Goal: Task Accomplishment & Management: Use online tool/utility

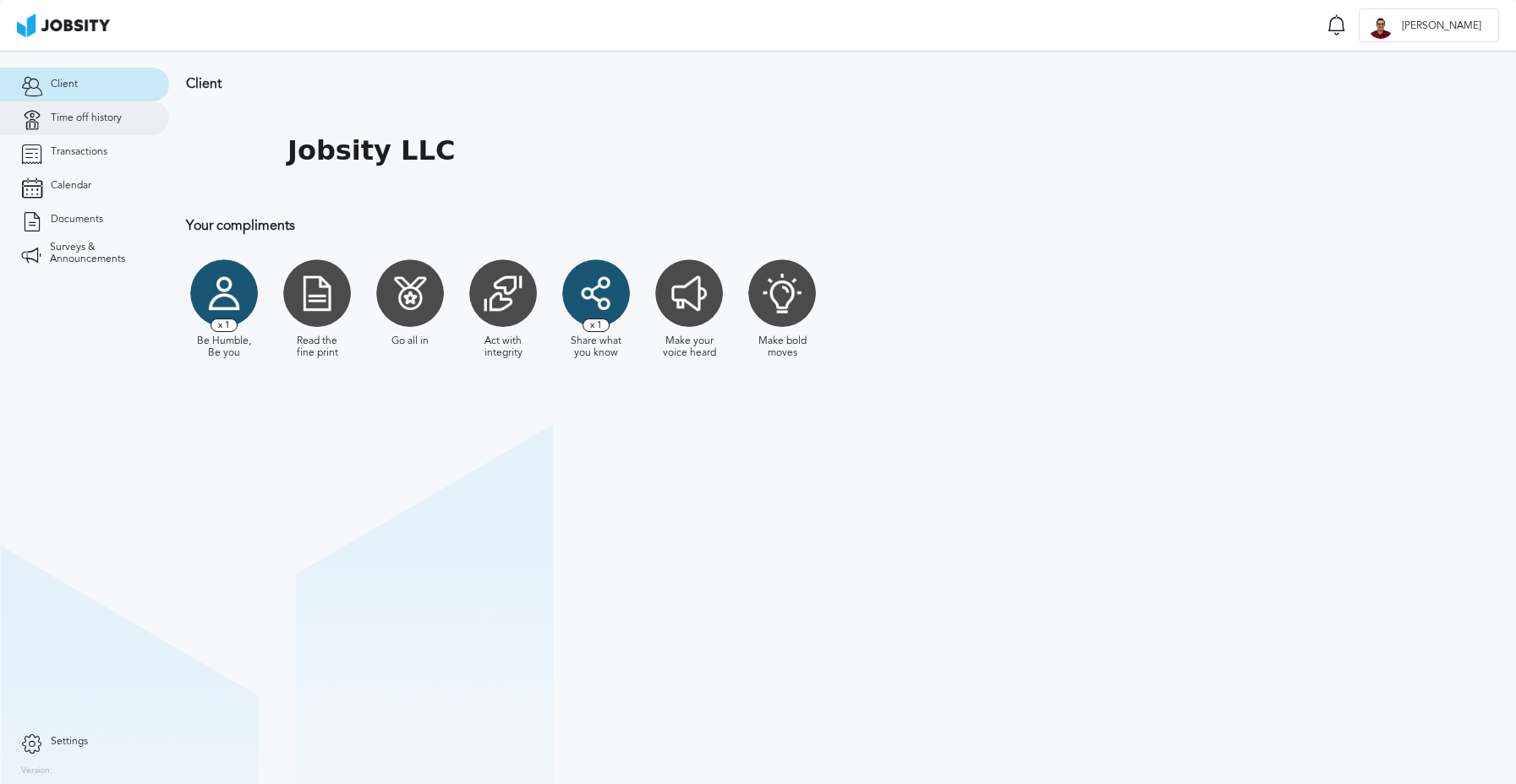
click at [83, 108] on link "Time off history" at bounding box center [85, 119] width 169 height 34
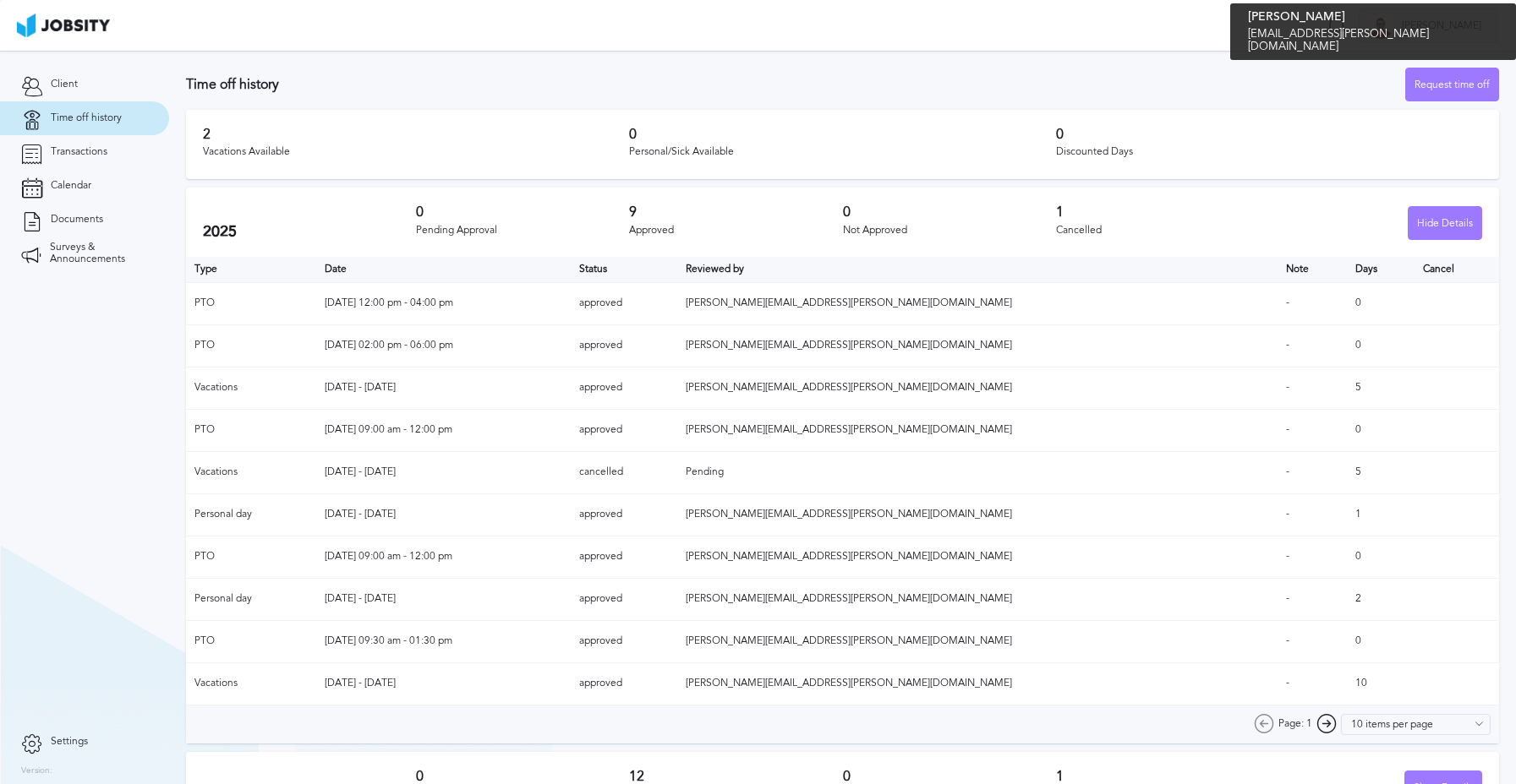
click at [1444, 31] on span "Cristian" at bounding box center [1441, 26] width 97 height 12
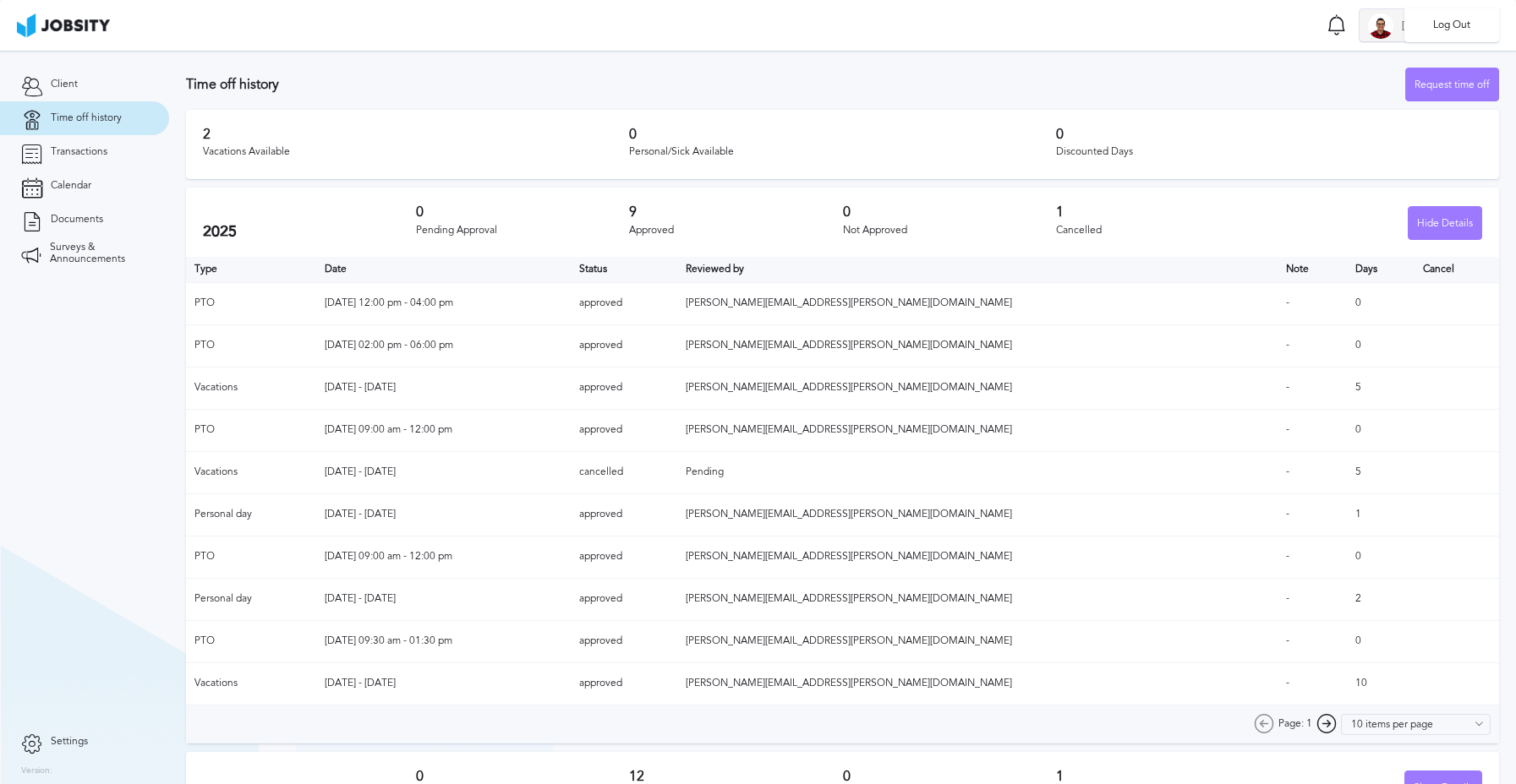
click at [1444, 31] on li "Log Out" at bounding box center [1451, 25] width 95 height 34
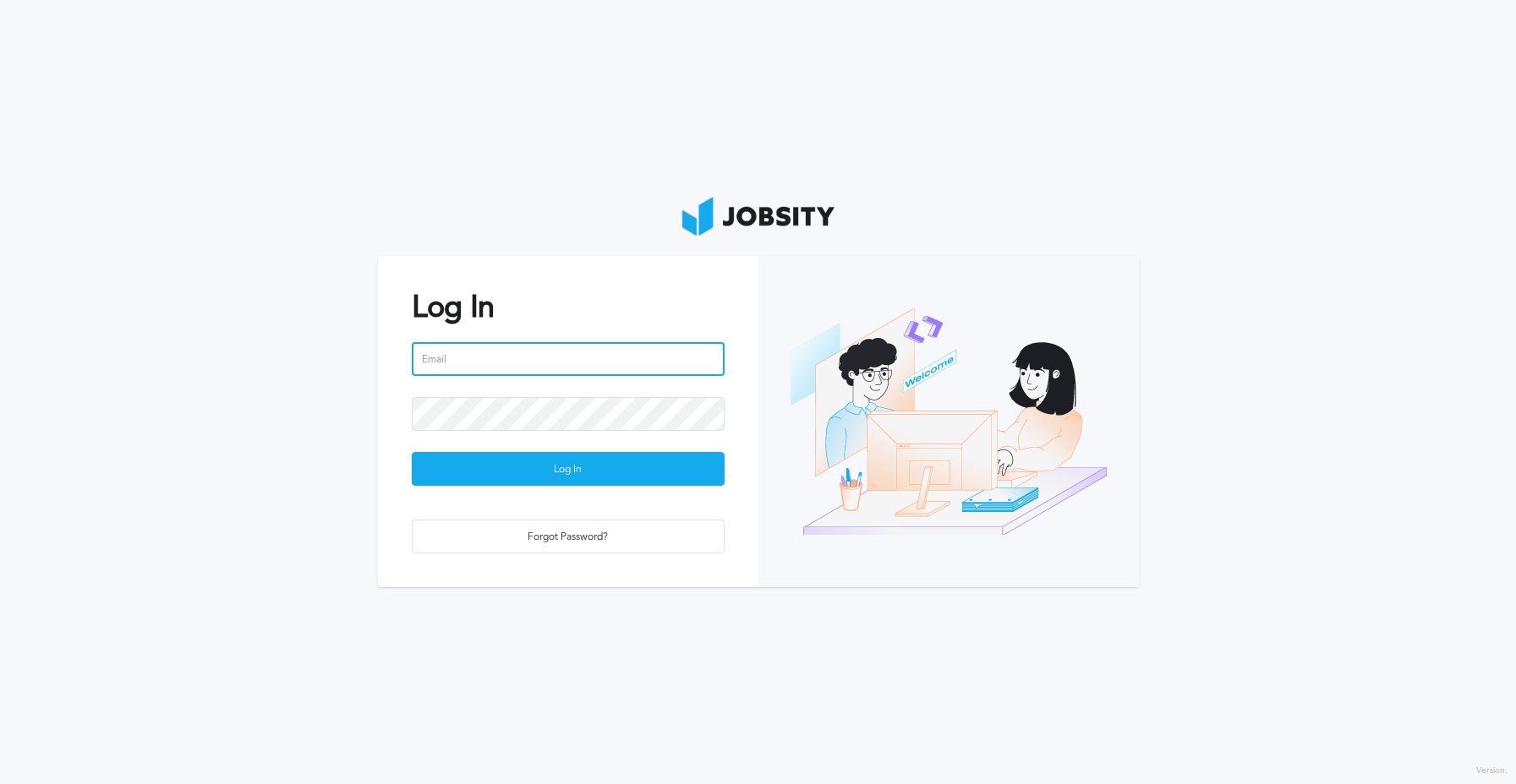
click at [614, 349] on input "email" at bounding box center [568, 360] width 313 height 34
type input "[EMAIL_ADDRESS][DOMAIN_NAME]"
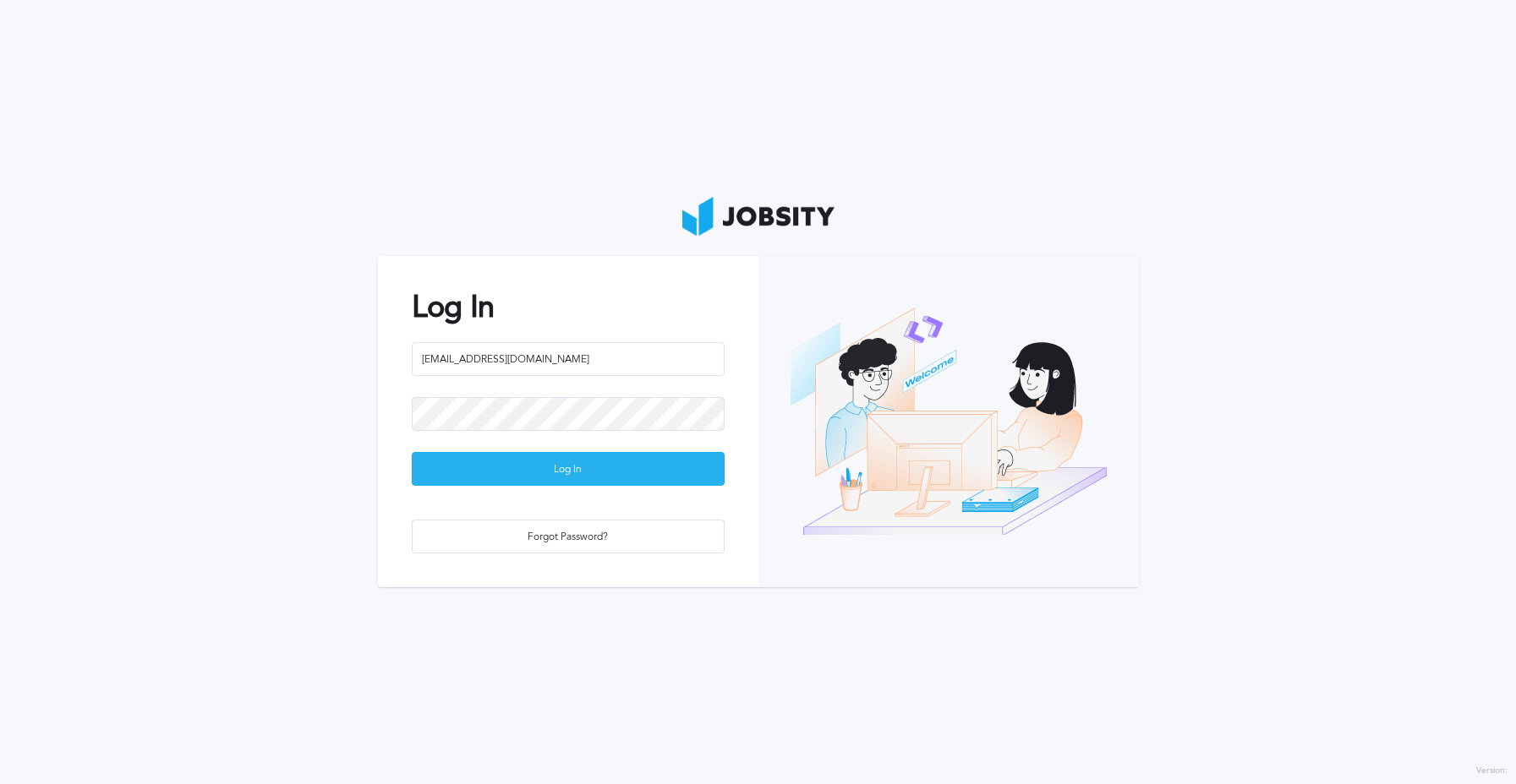
click at [543, 463] on div "Log In" at bounding box center [568, 470] width 311 height 34
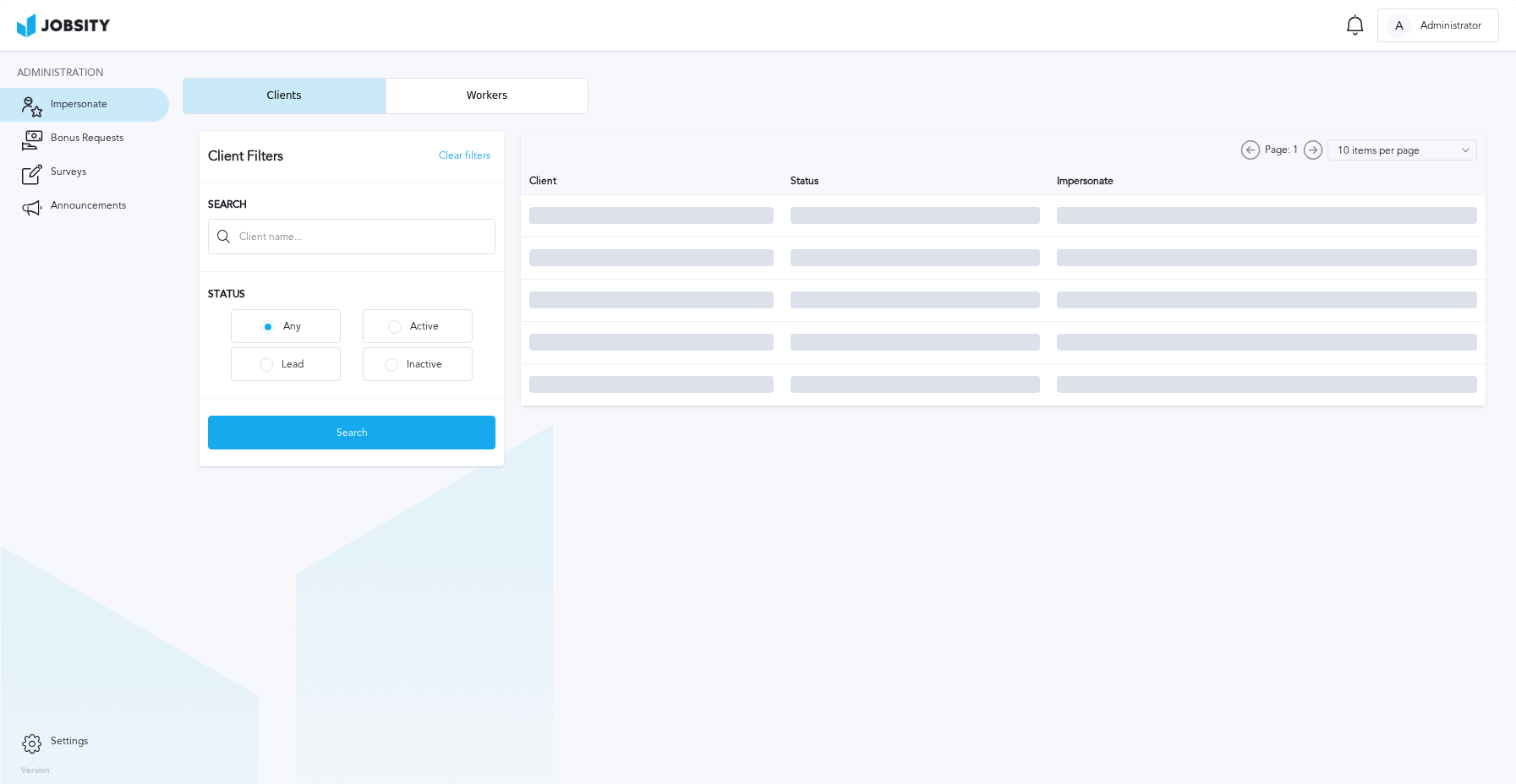
click at [427, 115] on section "Client Filters Clear filters Search Status Any Active Lead Inactive Search Clie…" at bounding box center [842, 299] width 1320 height 370
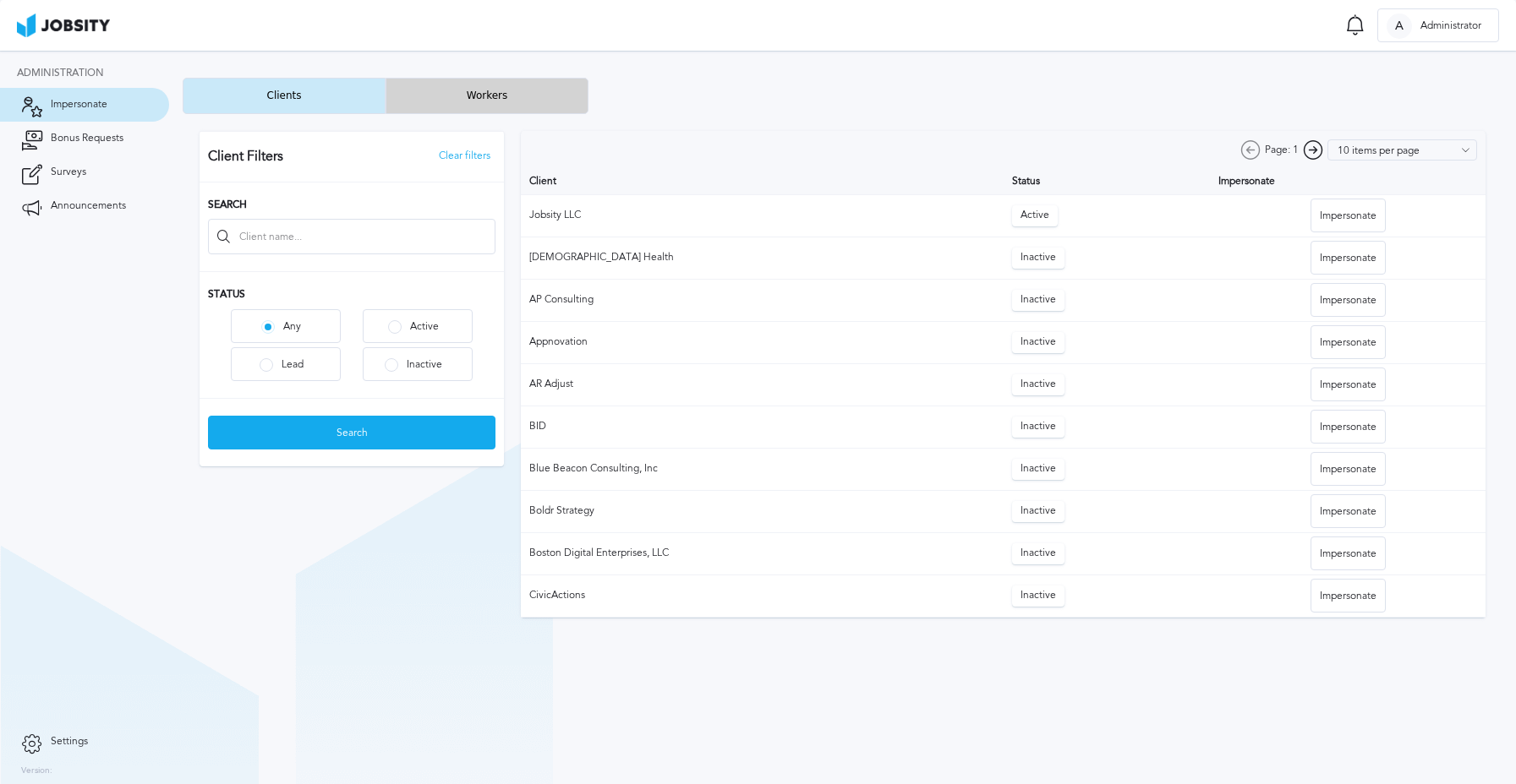
click at [431, 96] on button "Workers" at bounding box center [487, 96] width 203 height 36
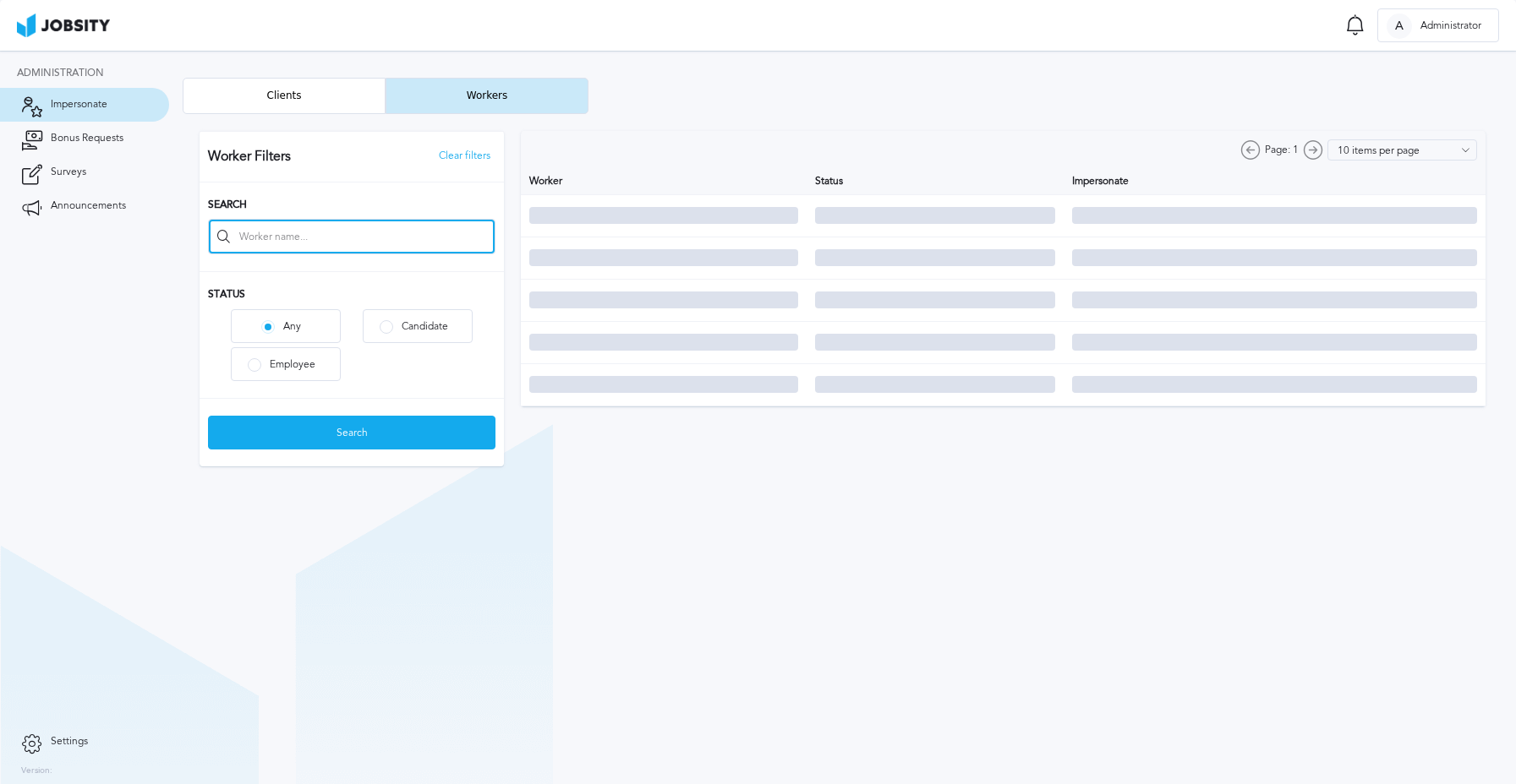
click at [384, 242] on input at bounding box center [352, 237] width 286 height 34
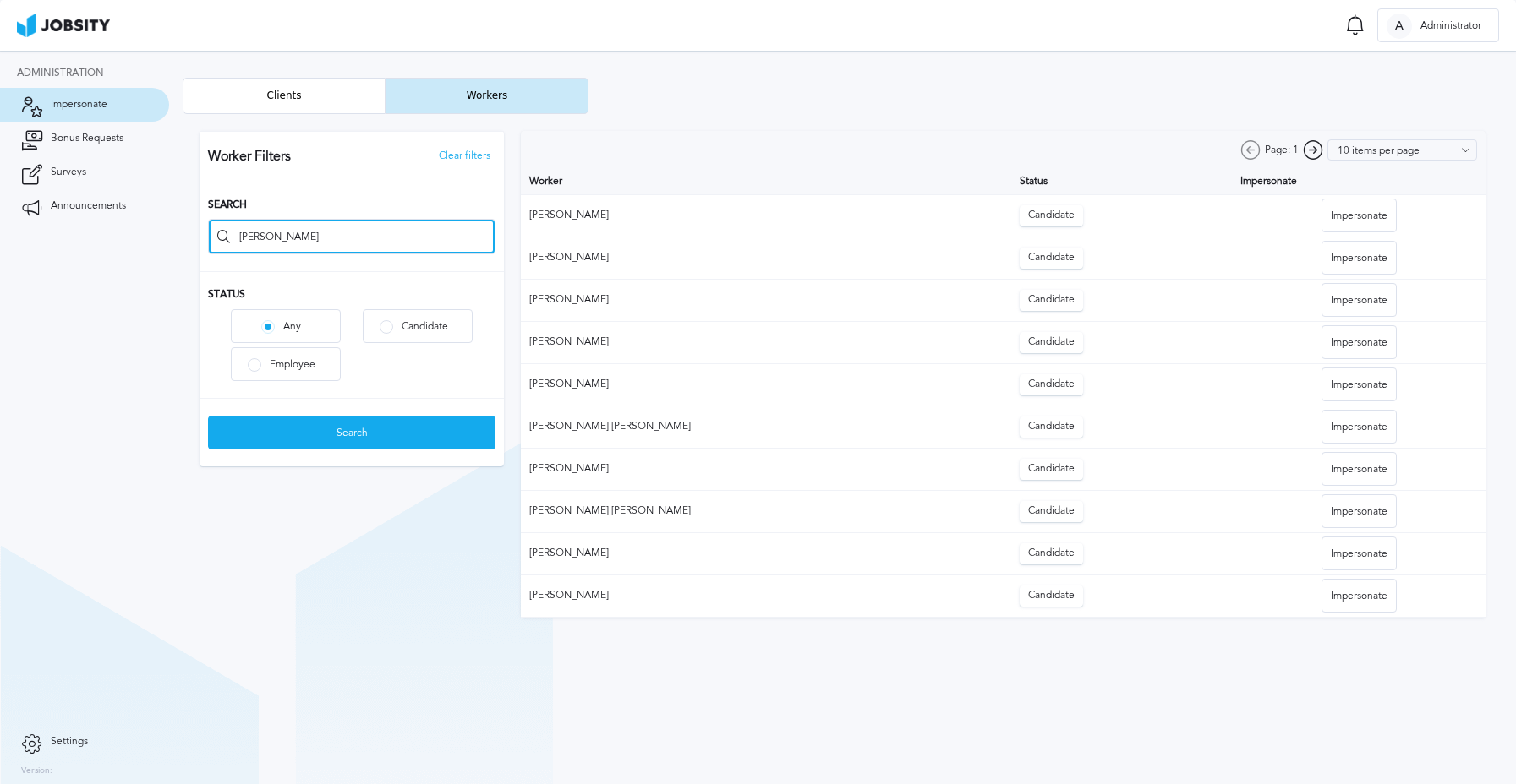
type input "daniela orellana"
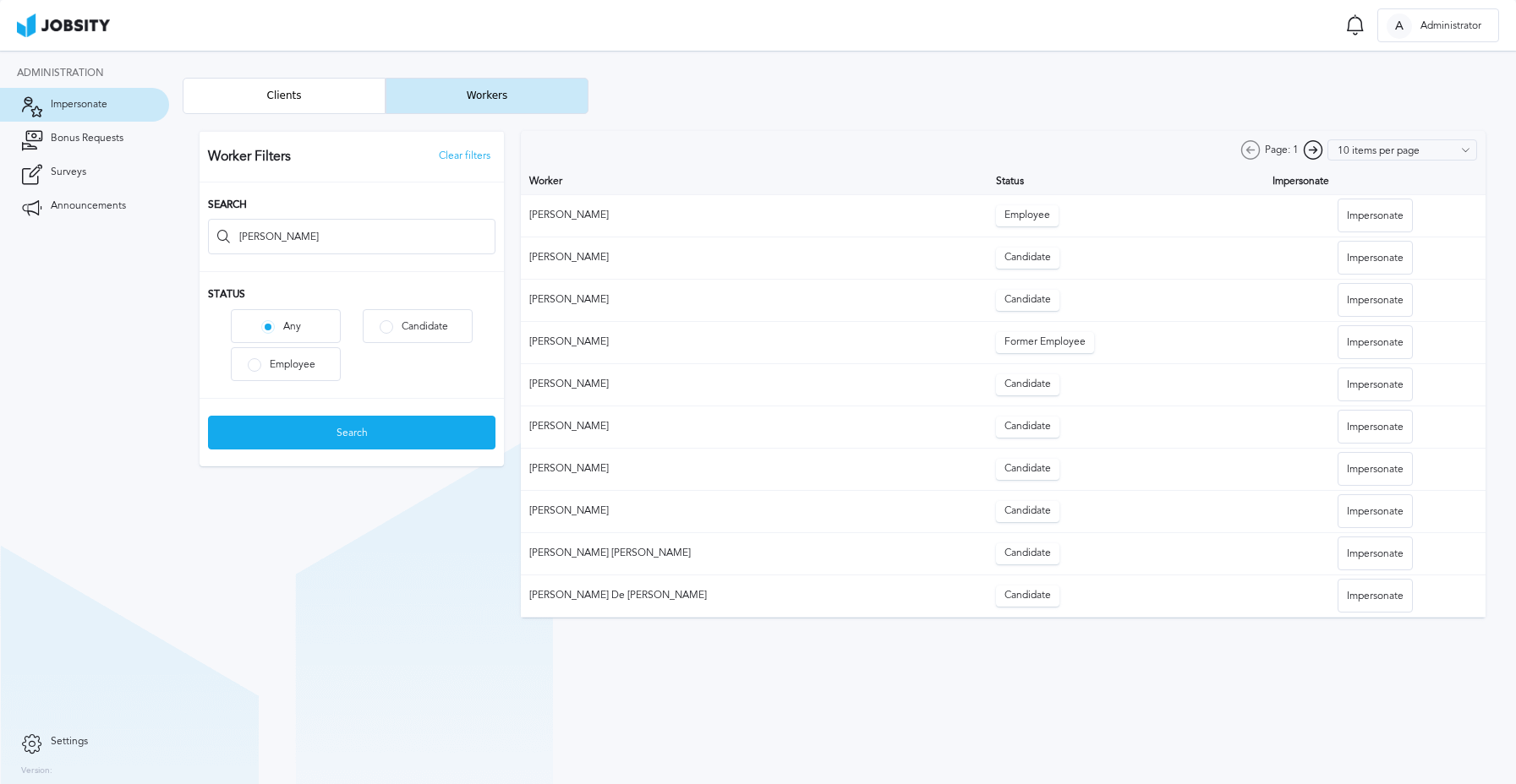
click at [1353, 213] on div at bounding box center [842, 375] width 1320 height 521
click at [1349, 221] on div "Impersonate" at bounding box center [1375, 216] width 74 height 34
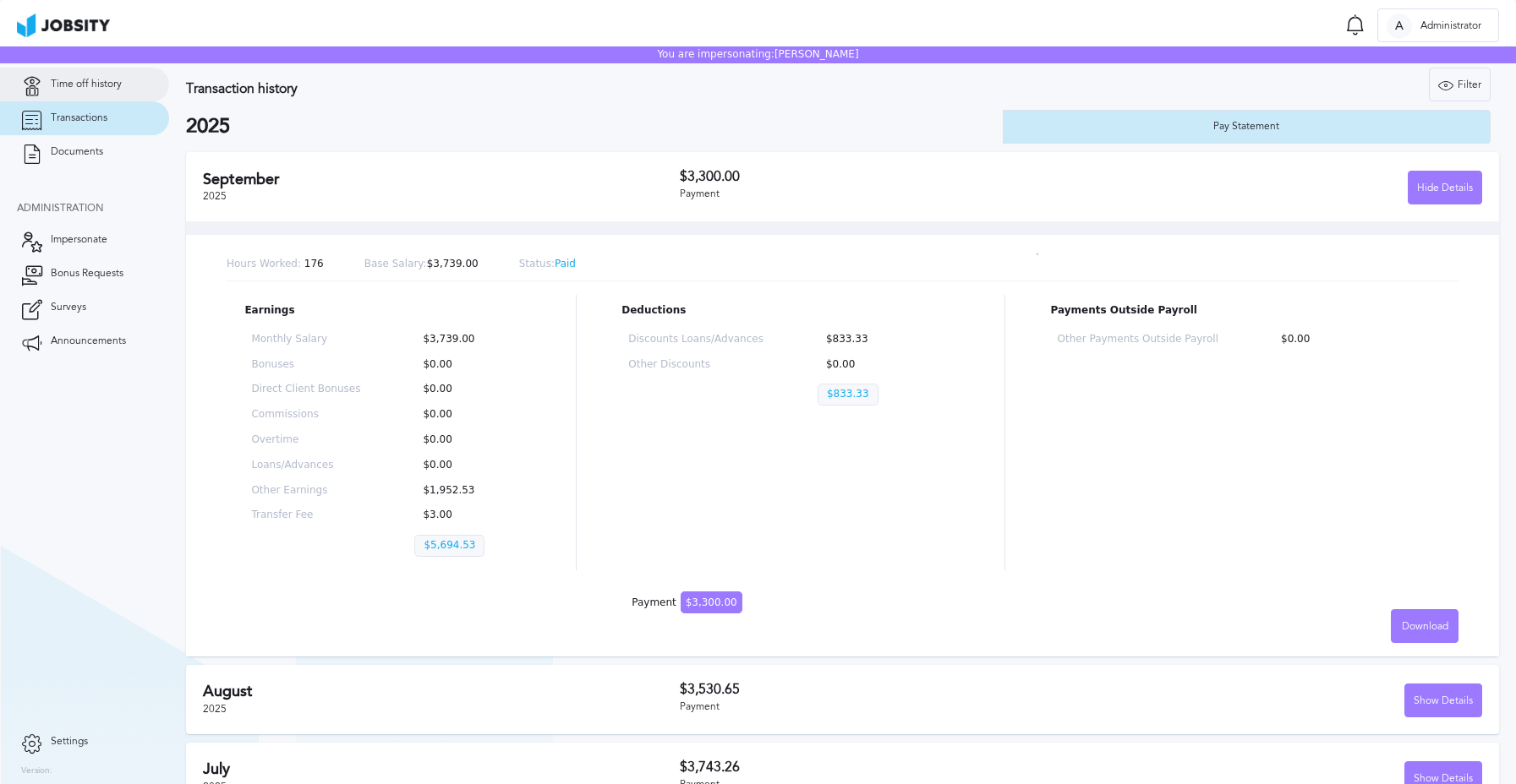
click at [86, 81] on span "Time off history" at bounding box center [86, 85] width 71 height 12
